Goal: Find specific page/section: Find specific page/section

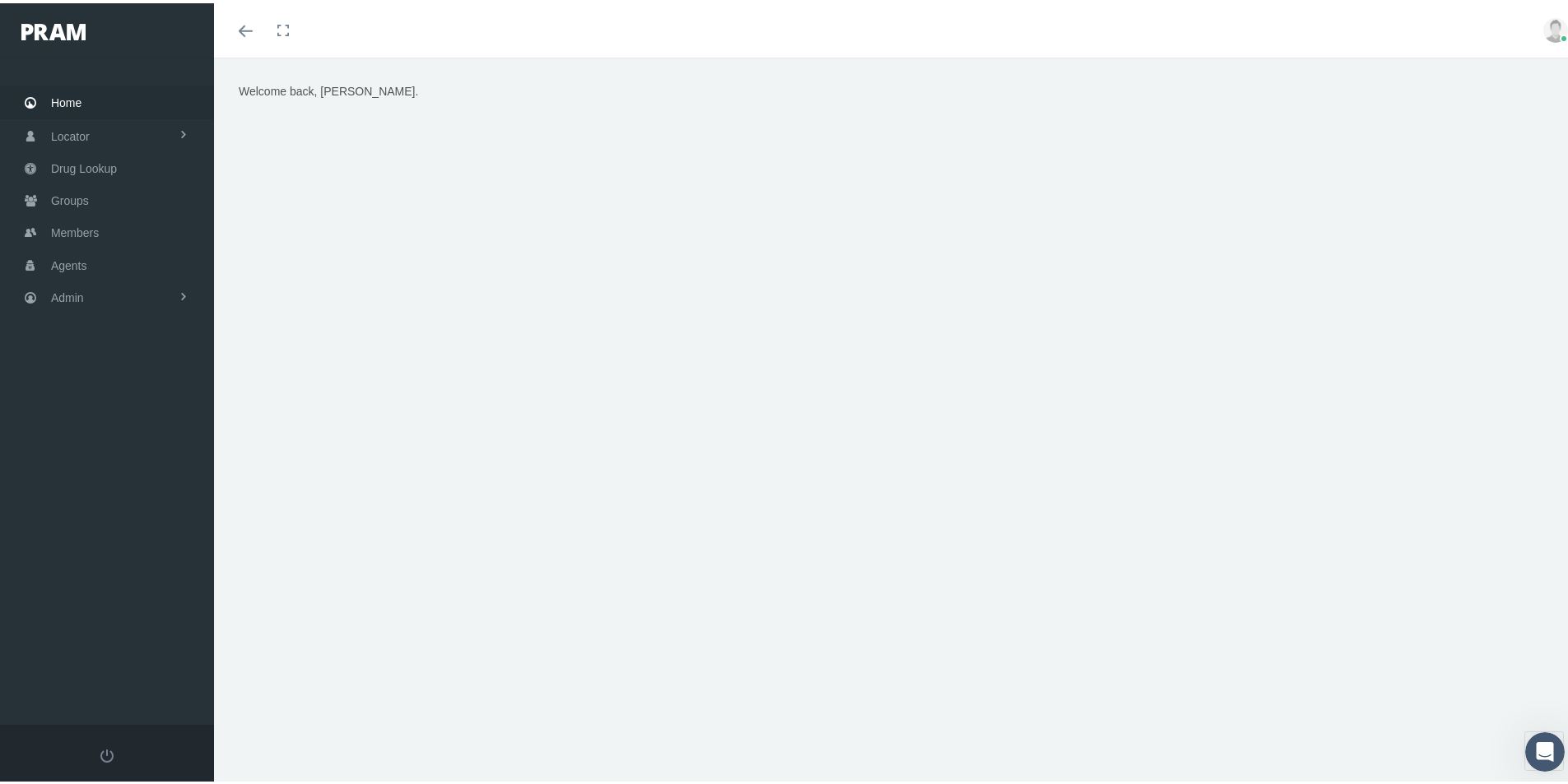
drag, startPoint x: 578, startPoint y: 664, endPoint x: 538, endPoint y: 693, distance: 49.4
click at [578, 675] on div "Welcome back, Kim." at bounding box center [898, 428] width 1367 height 748
drag, startPoint x: 438, startPoint y: 656, endPoint x: 399, endPoint y: 613, distance: 58.1
click at [438, 654] on div "Welcome back, Kim." at bounding box center [898, 428] width 1367 height 748
click at [53, 294] on span "Admin" at bounding box center [67, 294] width 33 height 31
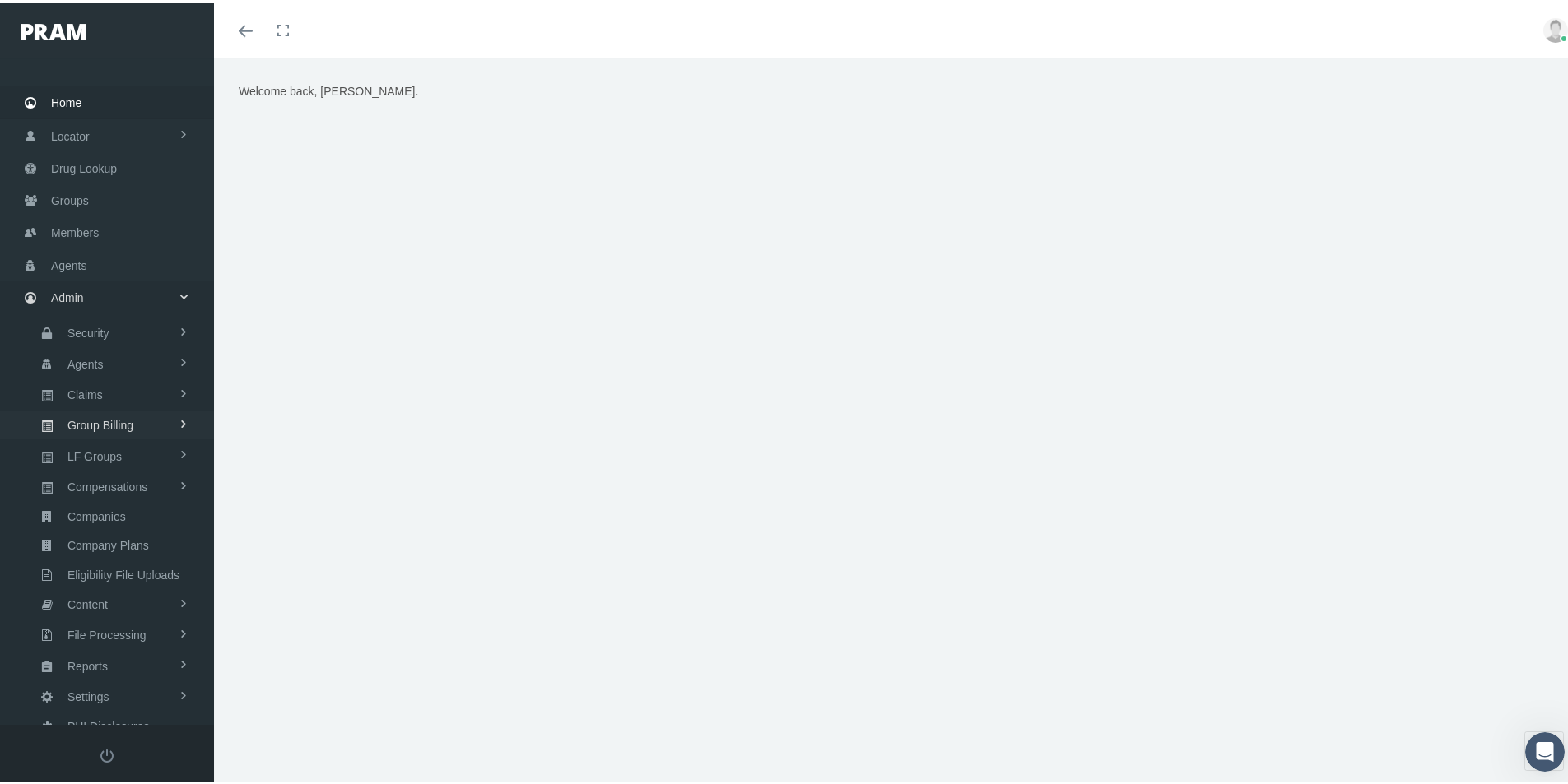
click at [89, 423] on span "Group Billing" at bounding box center [100, 423] width 66 height 28
click at [87, 546] on span "Payments" at bounding box center [90, 542] width 51 height 28
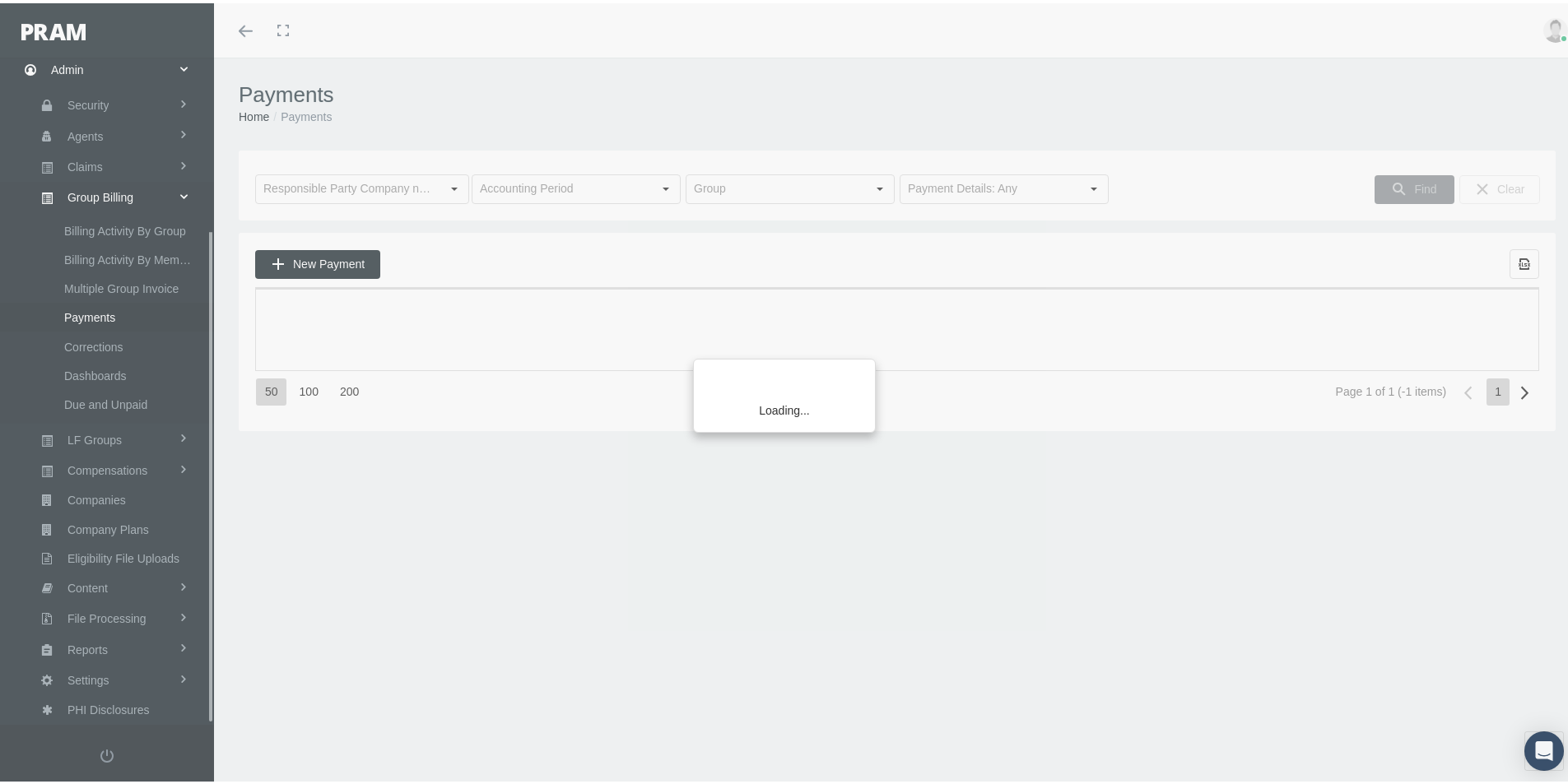
scroll to position [234, 0]
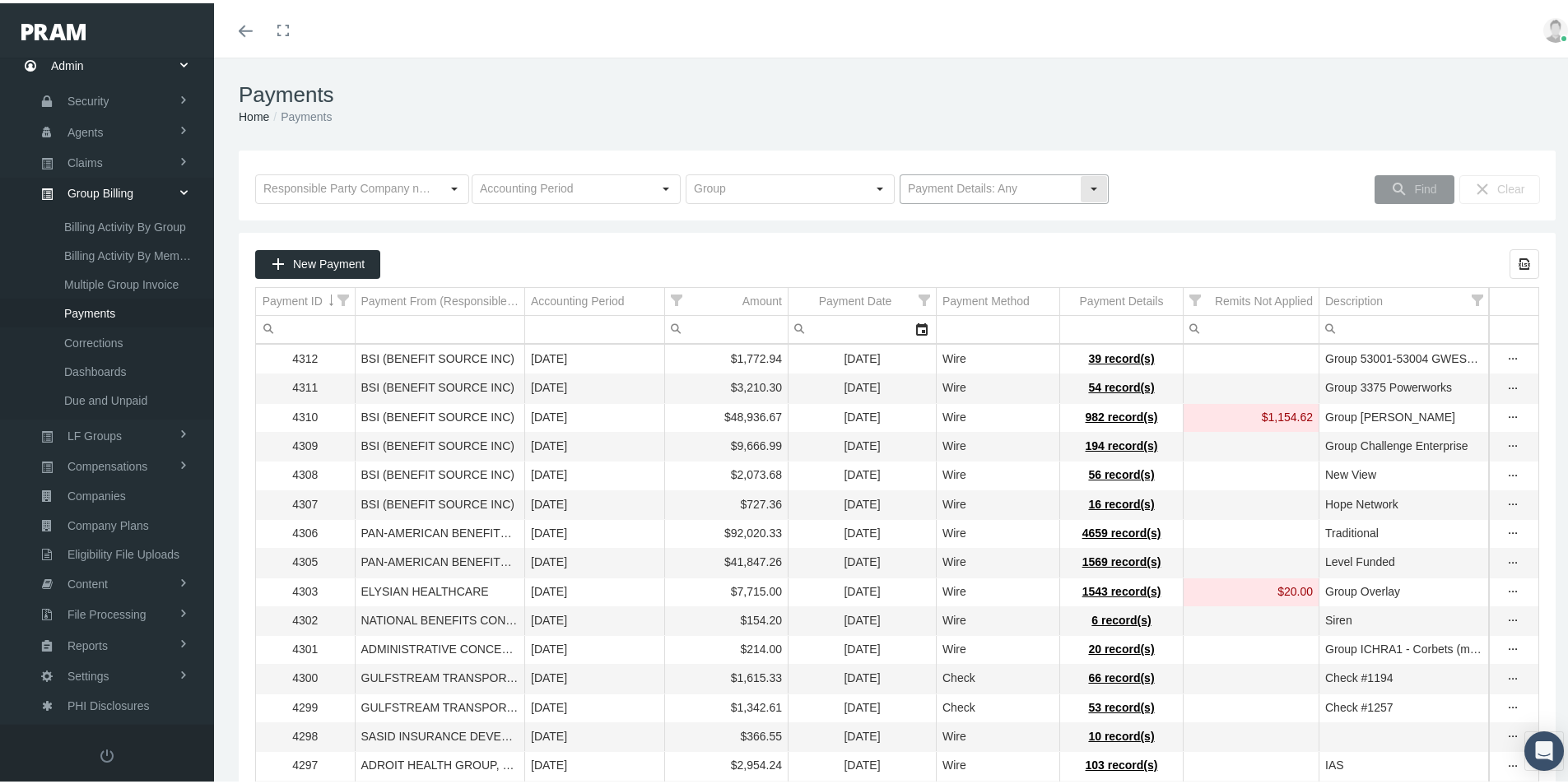
click at [1089, 179] on div "Select" at bounding box center [1095, 186] width 27 height 27
click at [946, 245] on div "No Payment Details" at bounding box center [998, 243] width 204 height 27
type input "No Payment Details"
click at [1415, 186] on span "Find" at bounding box center [1425, 185] width 22 height 13
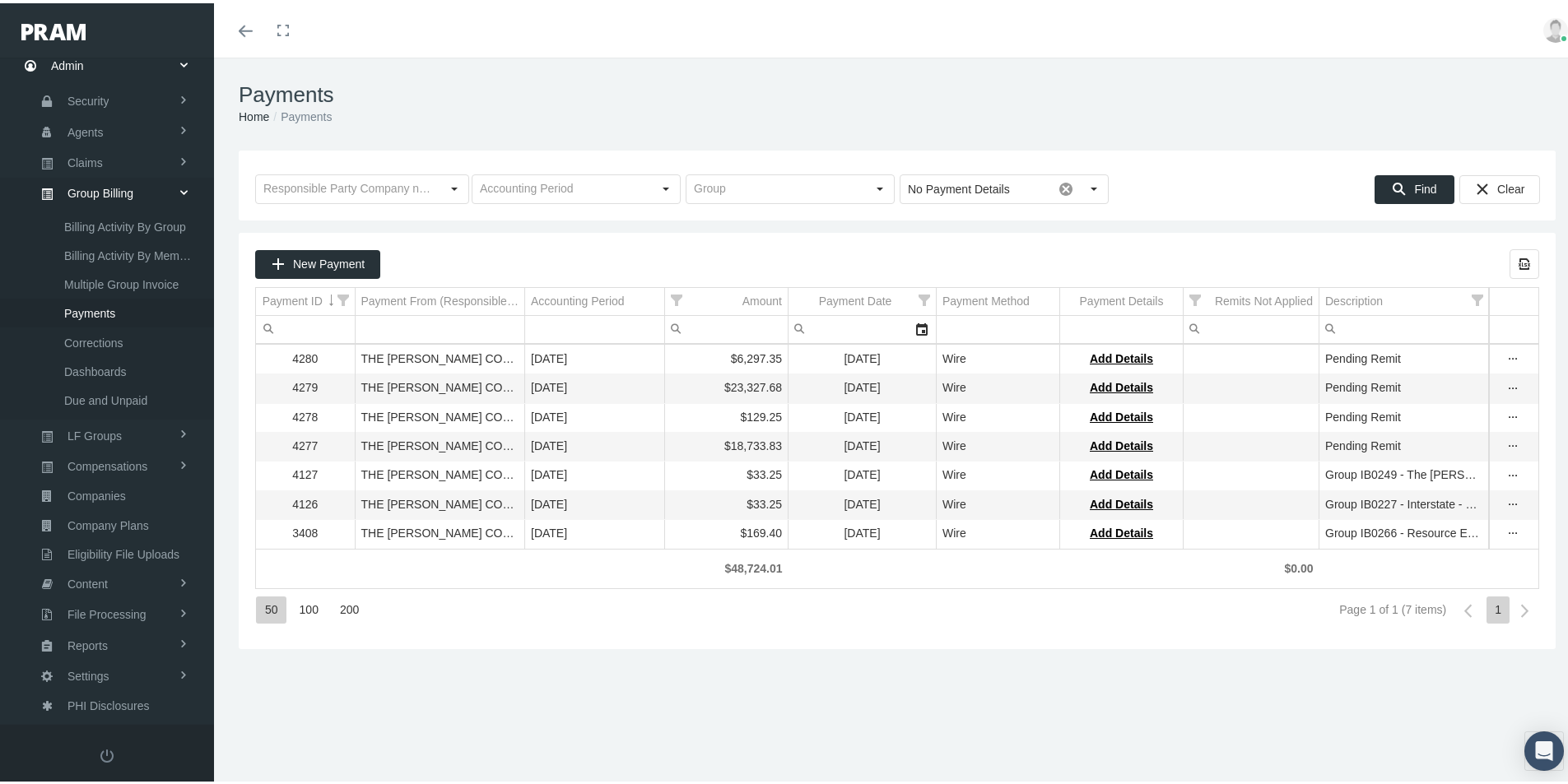
drag, startPoint x: 804, startPoint y: 435, endPoint x: 771, endPoint y: 385, distance: 59.9
click at [804, 431] on tbody "4280 THE [PERSON_NAME] COMPANY [DATE] $6,297.35 [DATE] Wire Add Details Pending…" at bounding box center [897, 443] width 1283 height 203
click at [827, 545] on td "[DATE]" at bounding box center [862, 530] width 148 height 29
drag, startPoint x: 706, startPoint y: 703, endPoint x: 699, endPoint y: 675, distance: 28.9
click at [705, 703] on div "Payments Home Payments Loading... No Payment Details Pull down to refresh... Re…" at bounding box center [898, 428] width 1367 height 748
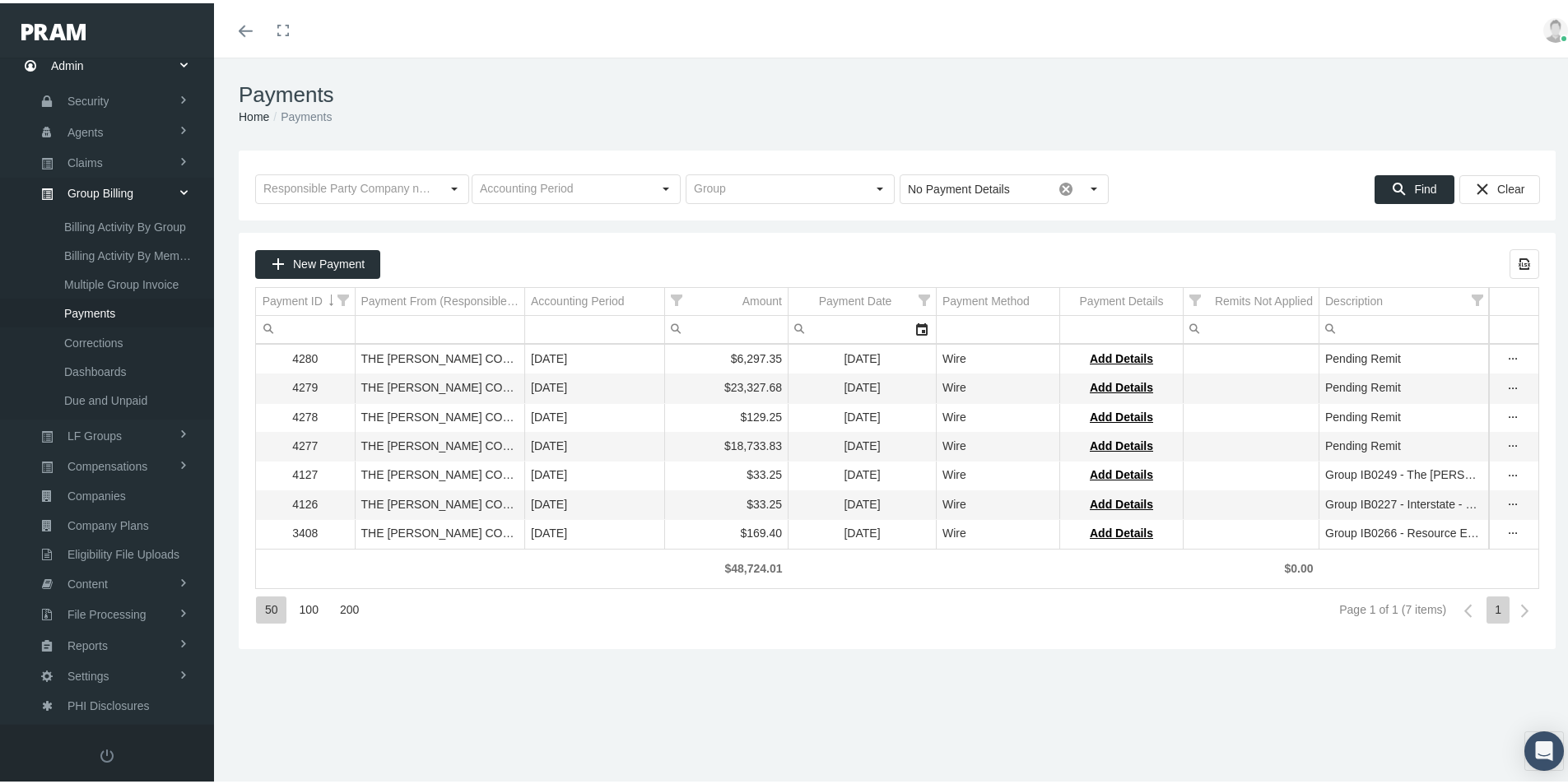
click at [448, 678] on div "Payments Home Payments Loading... No Payment Details Pull down to refresh... Re…" at bounding box center [898, 428] width 1367 height 748
click at [566, 687] on div "Payments Home Payments Loading... No Payment Details Pull down to refresh... Re…" at bounding box center [898, 428] width 1367 height 748
click at [453, 671] on div "Payments Home Payments Loading... No Payment Details Pull down to refresh... Re…" at bounding box center [898, 428] width 1367 height 748
click at [96, 549] on span "Eligibility File Uploads" at bounding box center [123, 552] width 112 height 28
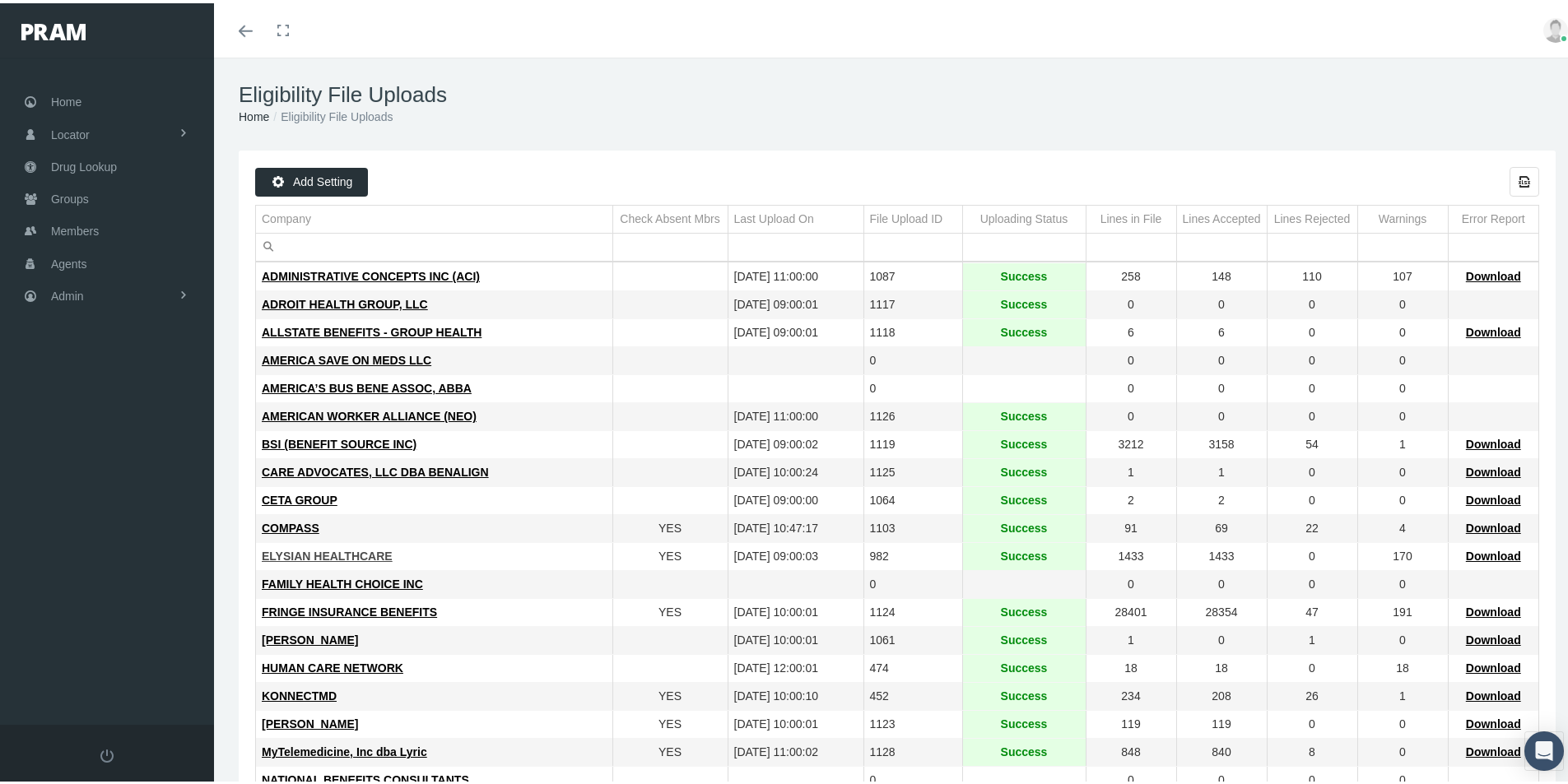
click at [354, 550] on span "ELYSIAN HEALTHCARE" at bounding box center [327, 553] width 131 height 13
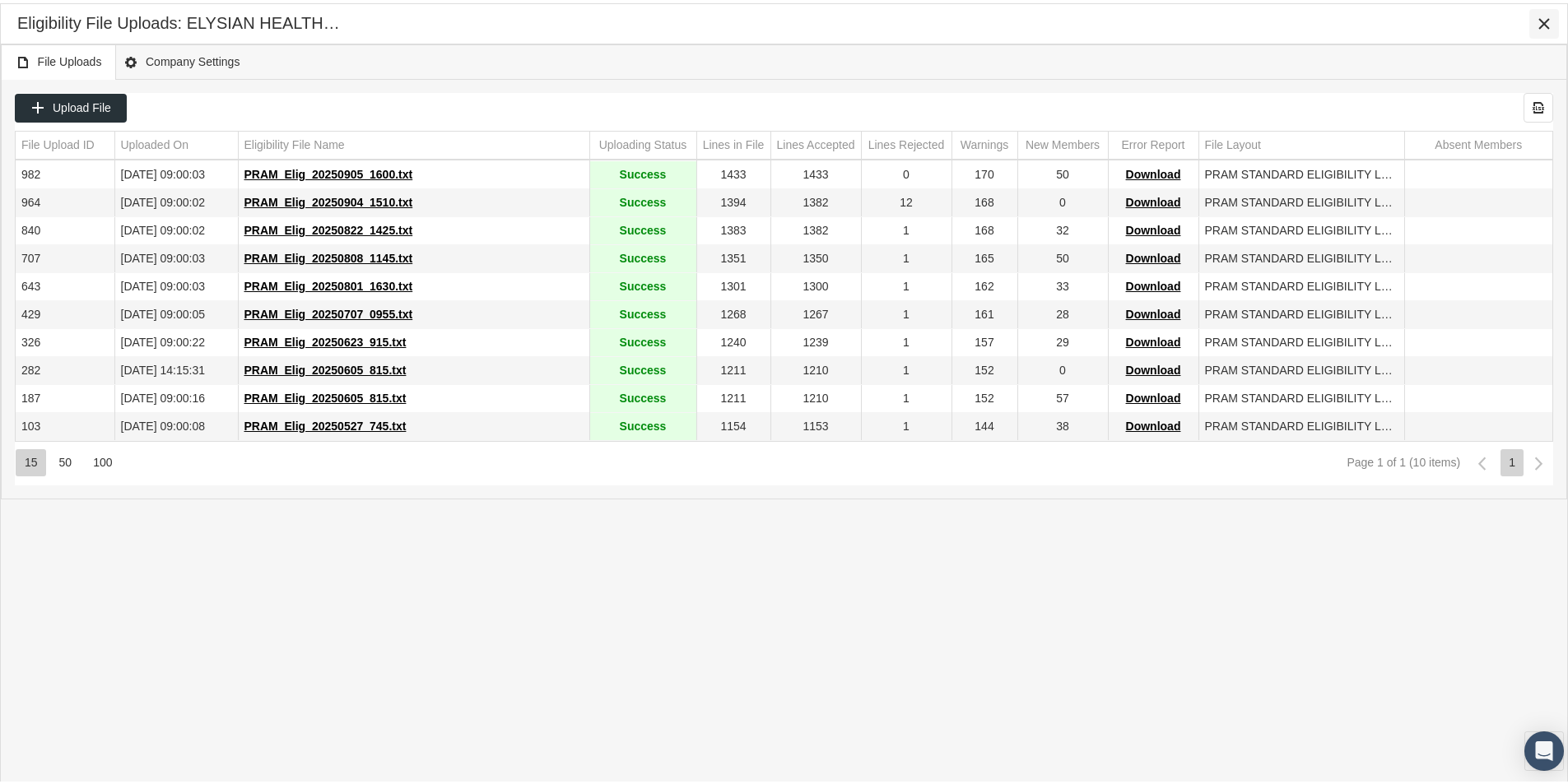
click at [1537, 15] on icon "Close" at bounding box center [1544, 20] width 15 height 15
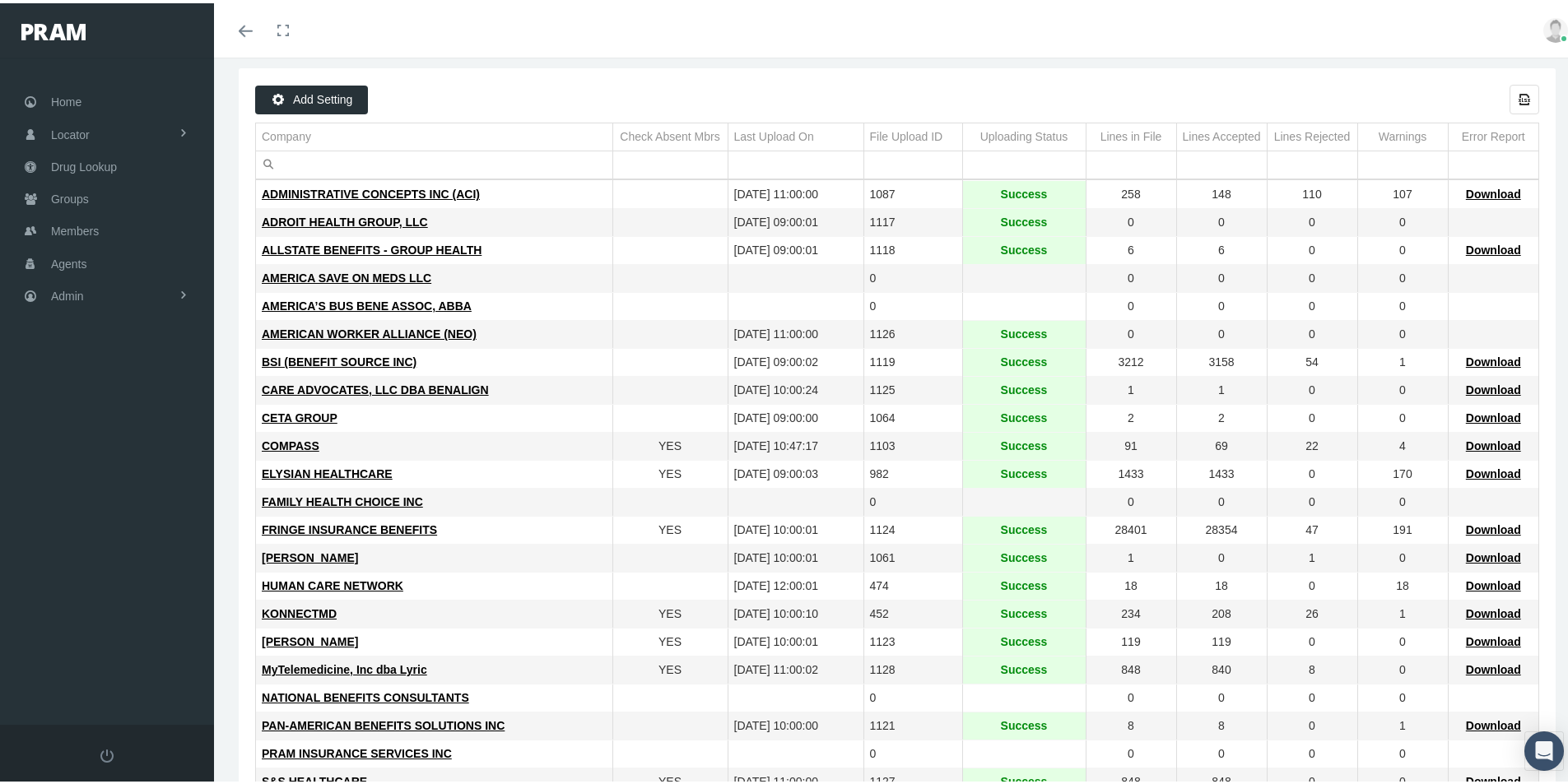
scroll to position [165, 0]
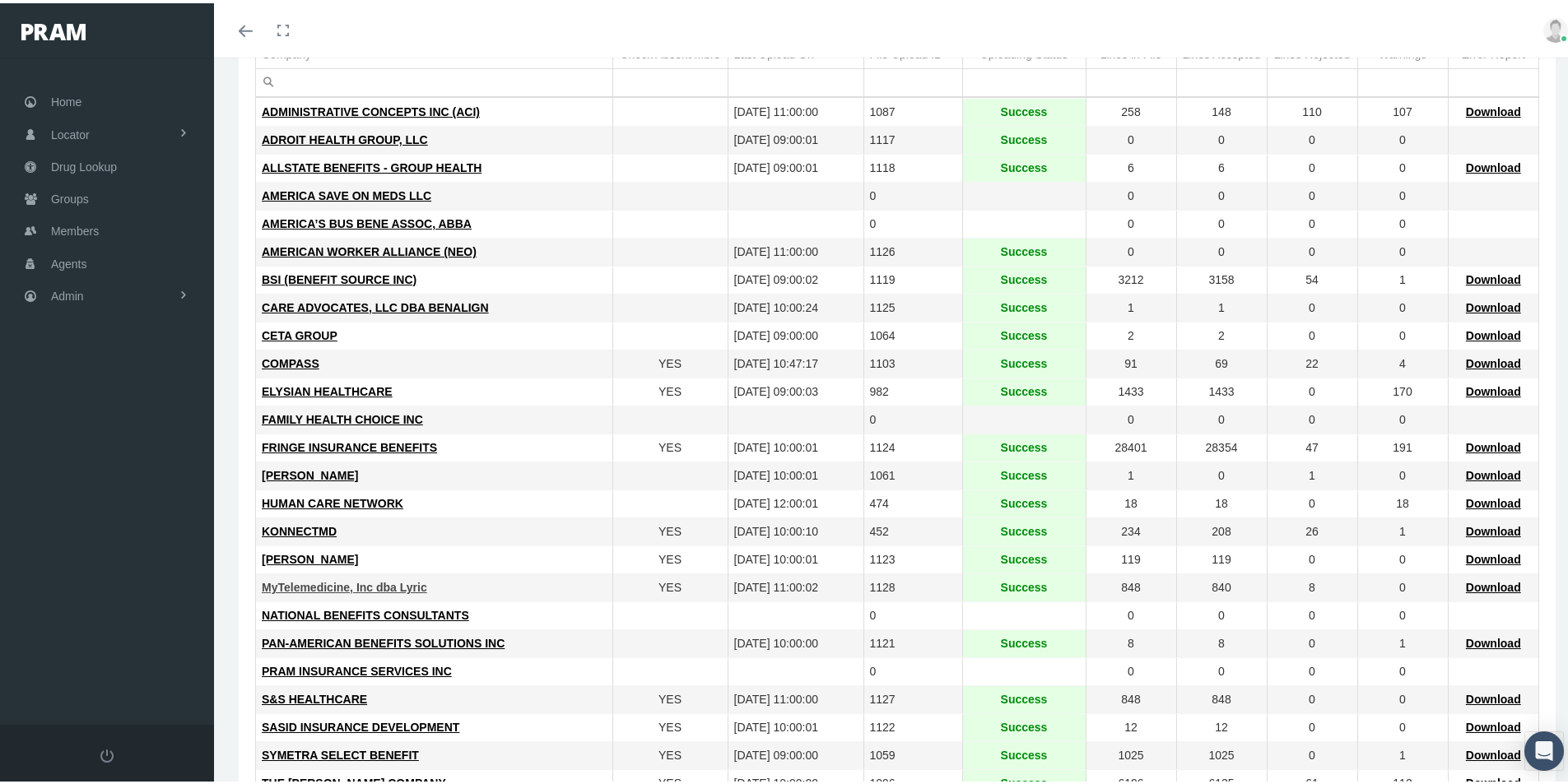
click at [324, 583] on span "MyTelemedicine, Inc dba Lyric" at bounding box center [344, 584] width 166 height 13
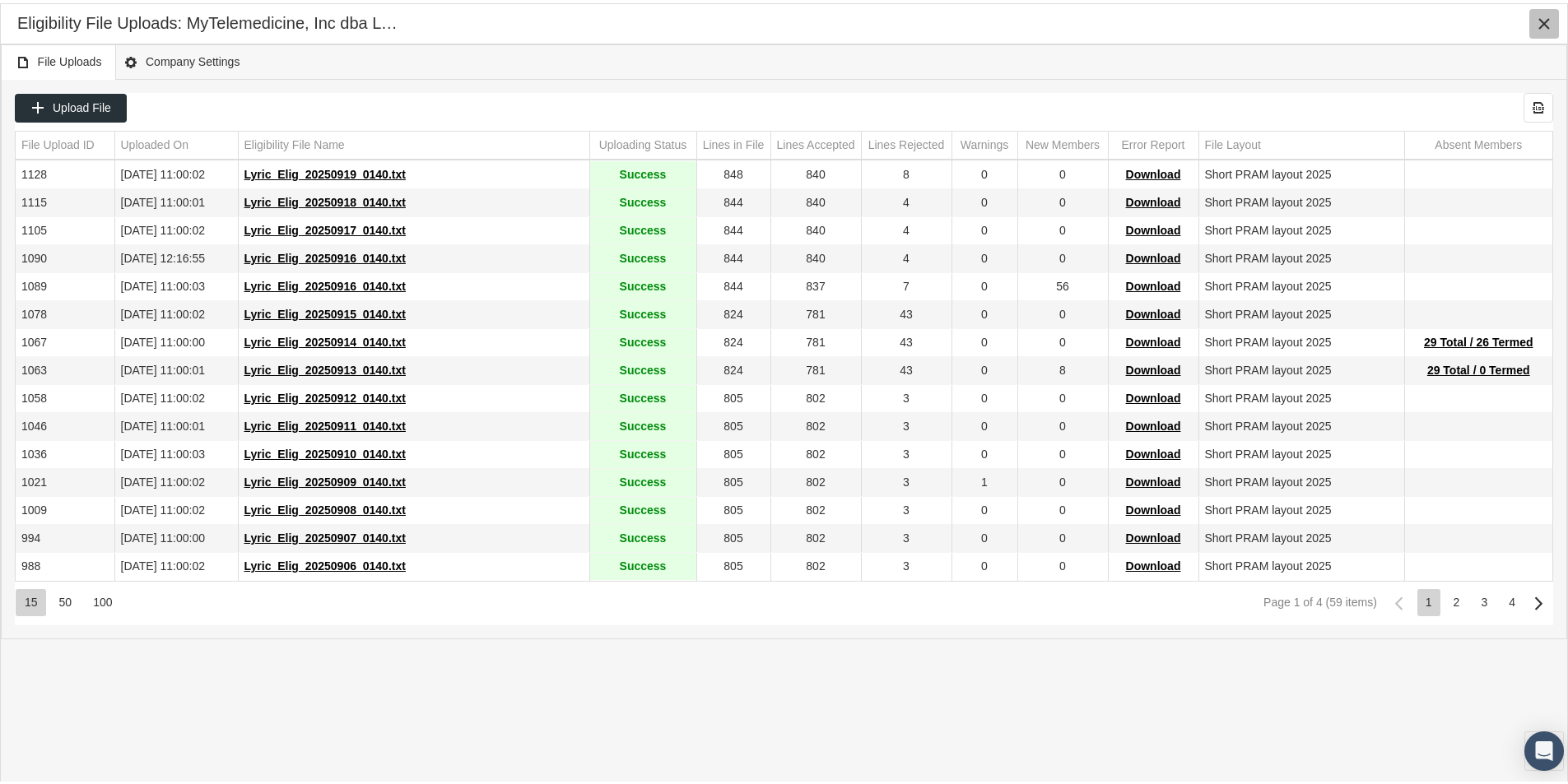
click at [1542, 18] on icon "Close" at bounding box center [1544, 20] width 15 height 15
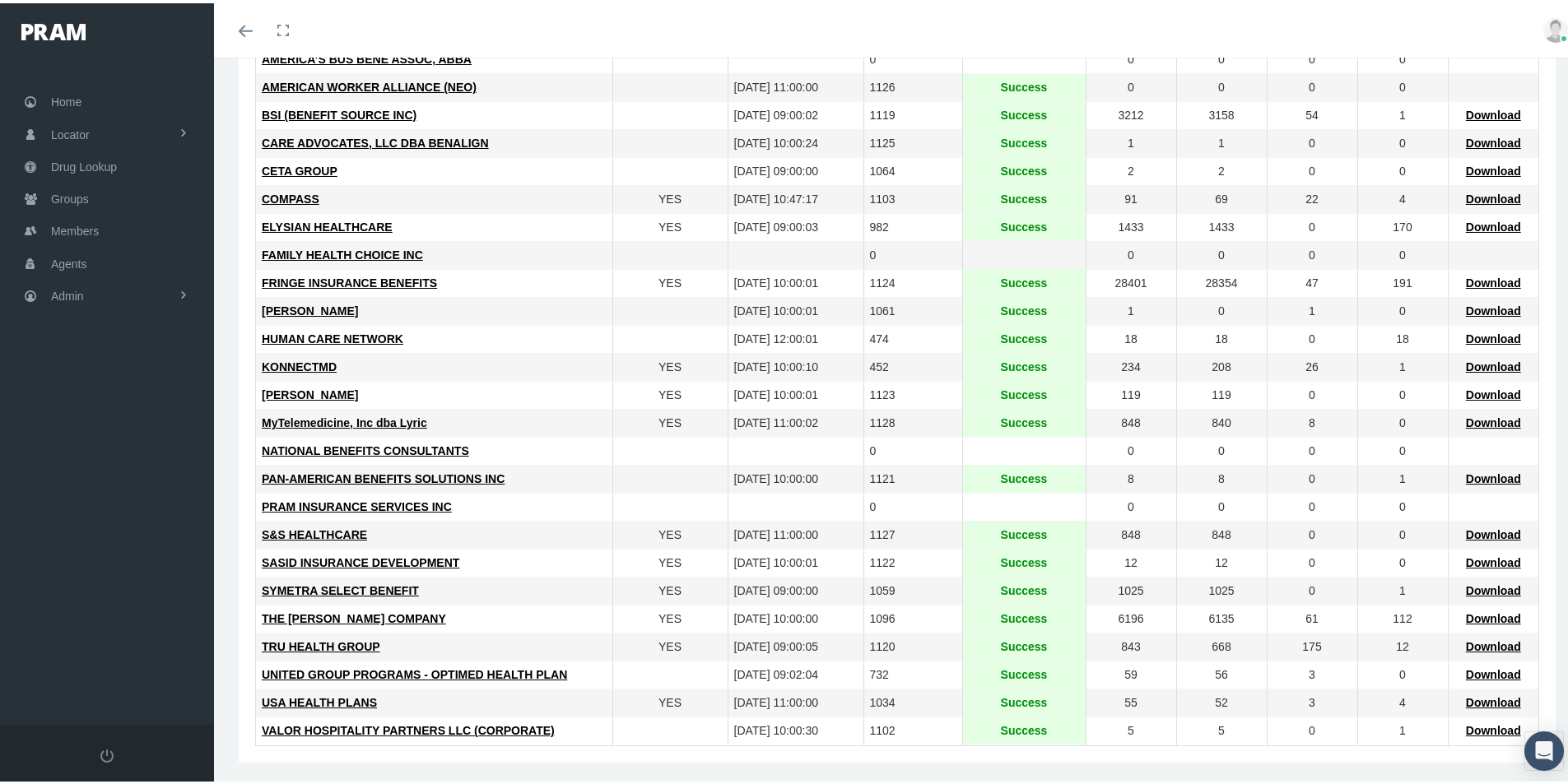
scroll to position [247, 0]
